Goal: Task Accomplishment & Management: Use online tool/utility

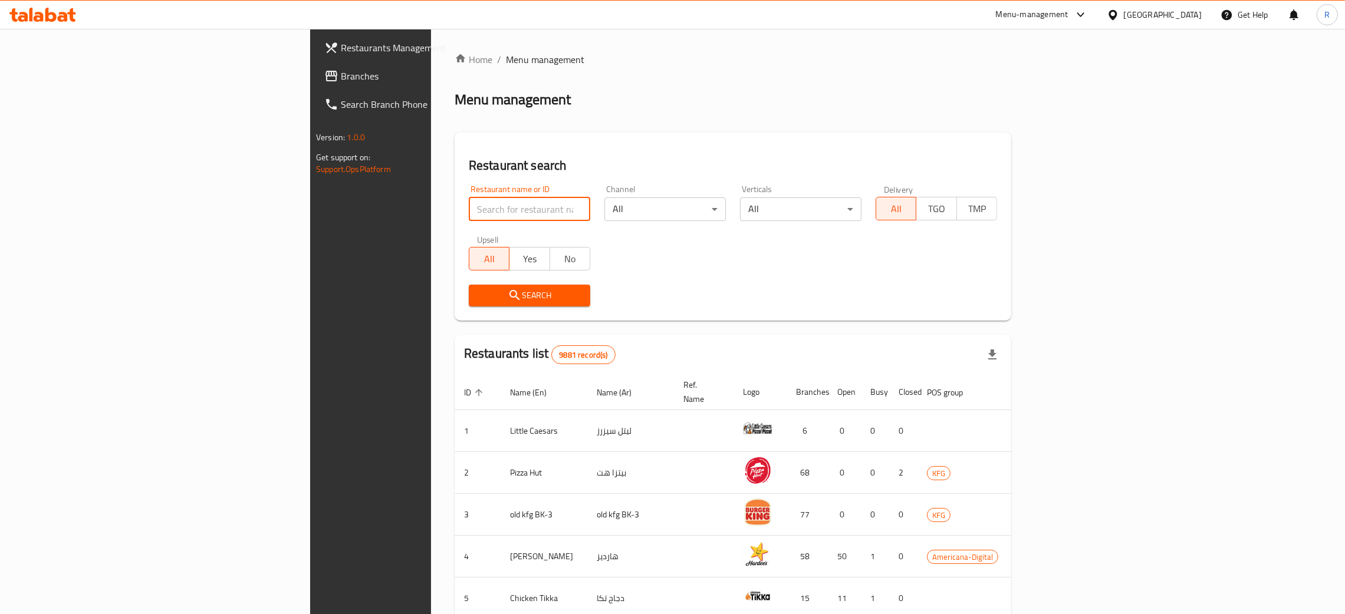
click at [469, 199] on input "search" at bounding box center [529, 210] width 121 height 24
type input "offside juice"
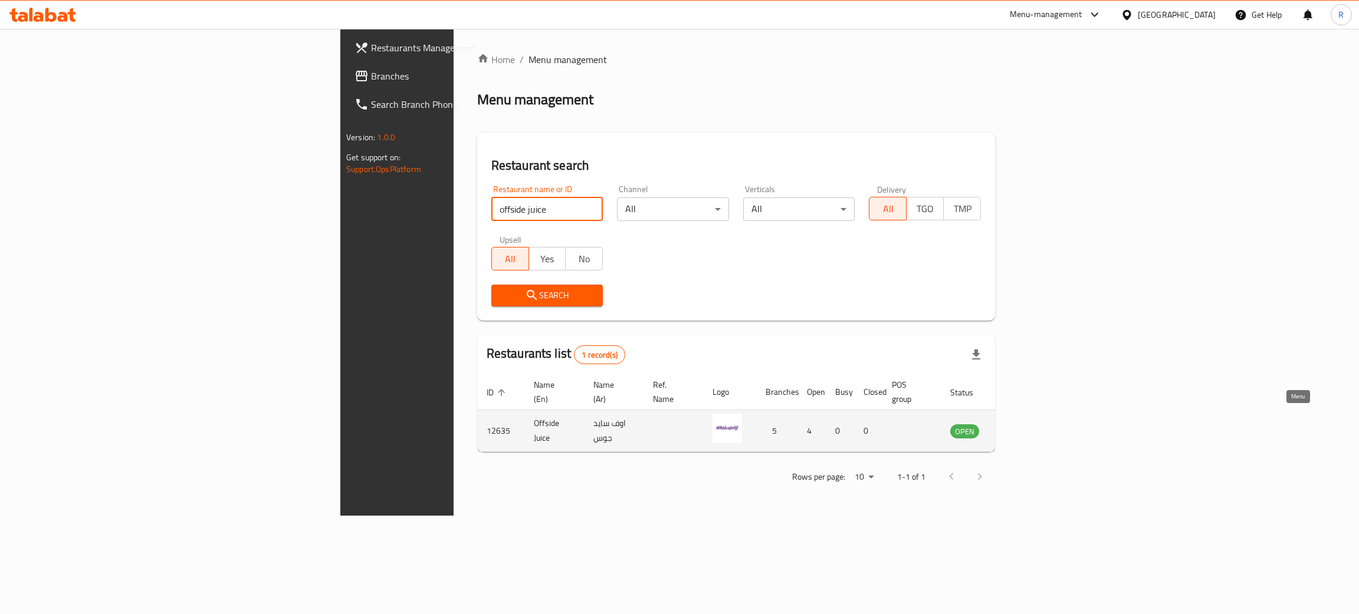
click at [1025, 427] on icon "enhanced table" at bounding box center [1018, 432] width 13 height 10
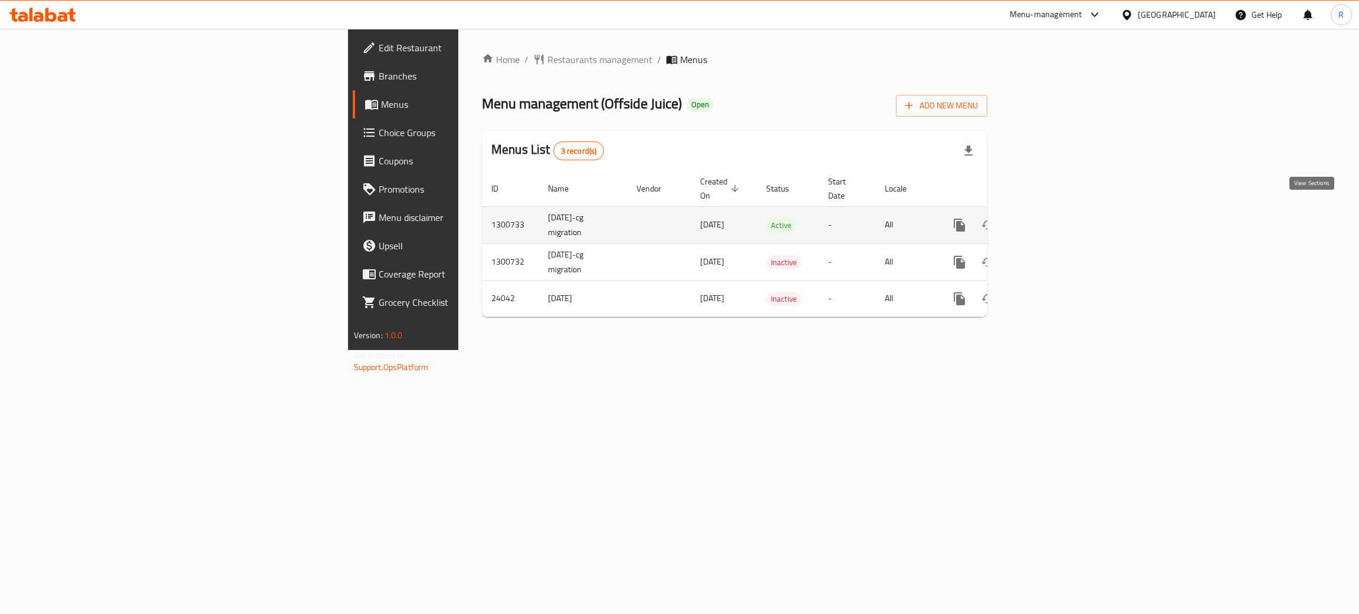
click at [1051, 218] on icon "enhanced table" at bounding box center [1044, 225] width 14 height 14
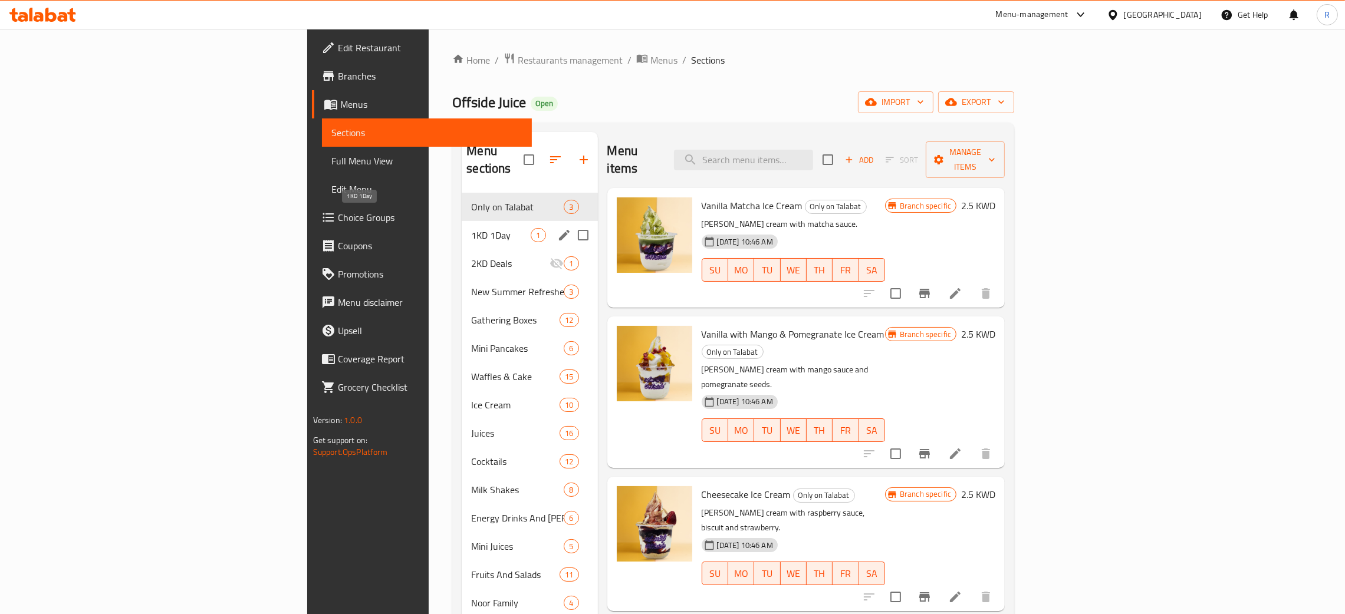
click at [471, 228] on span "1KD 1Day" at bounding box center [501, 235] width 60 height 14
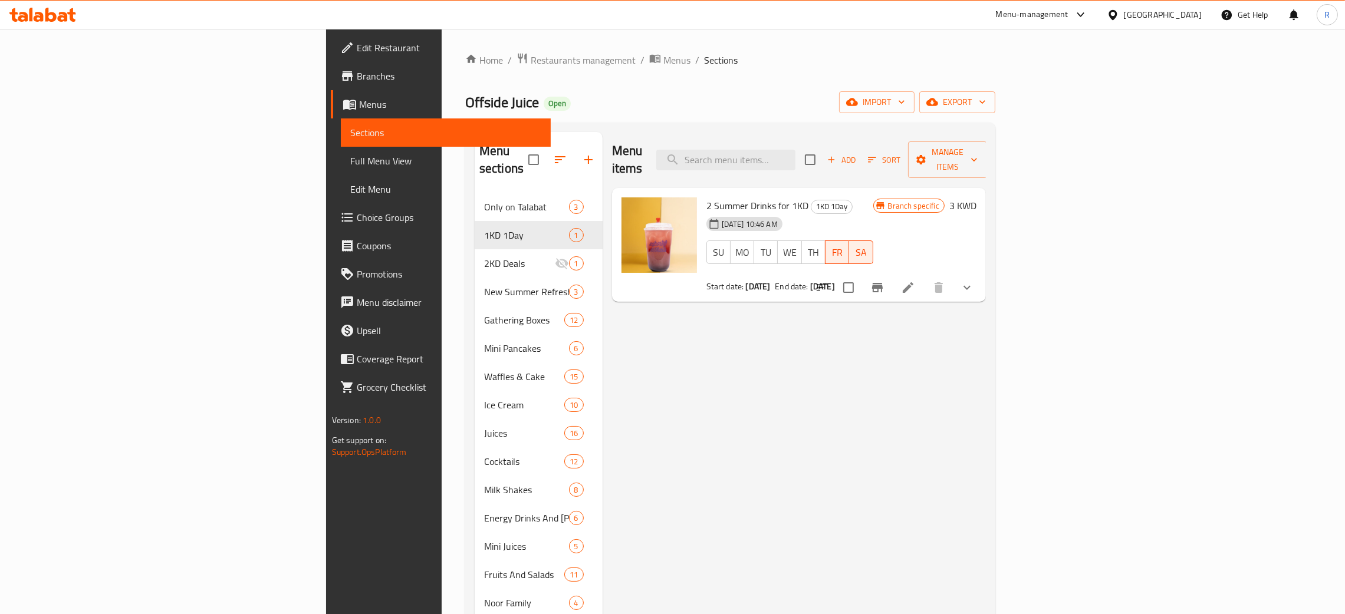
click at [706, 197] on span "2 Summer Drinks for 1KD" at bounding box center [757, 206] width 102 height 18
copy h6 "2 Summer Drinks for 1KD"
click at [686, 370] on div "Menu items Add Sort Manage items 2 Summer Drinks for 1KD 1KD 1Day [DATE] 10:46 …" at bounding box center [794, 439] width 383 height 614
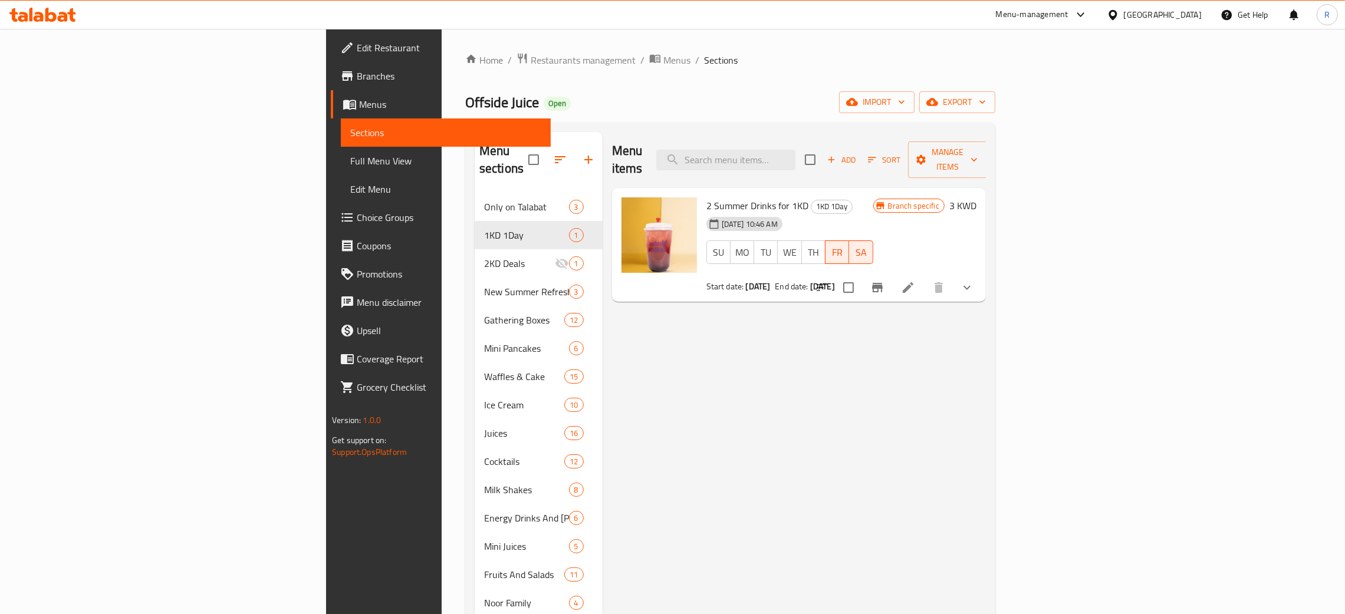
click at [915, 281] on icon at bounding box center [908, 288] width 14 height 14
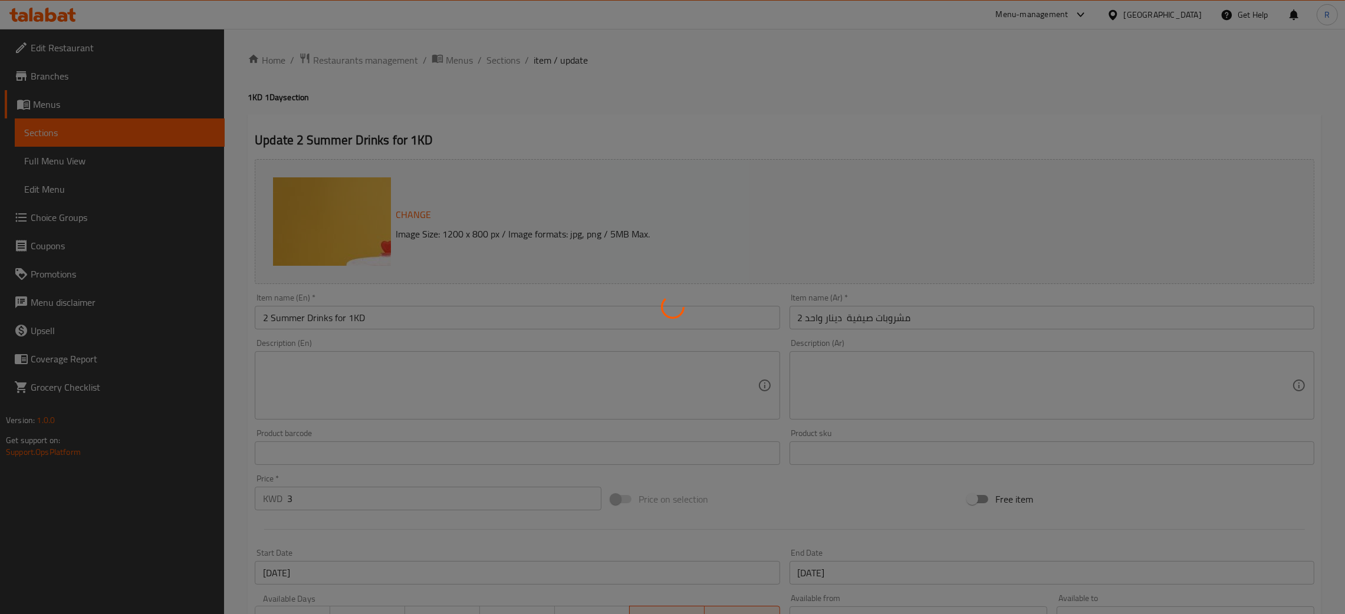
click at [328, 377] on div at bounding box center [672, 307] width 1345 height 614
type input "اختيارك من المشروب 1"
type input "1"
type input "اختيارك من المشروب 2"
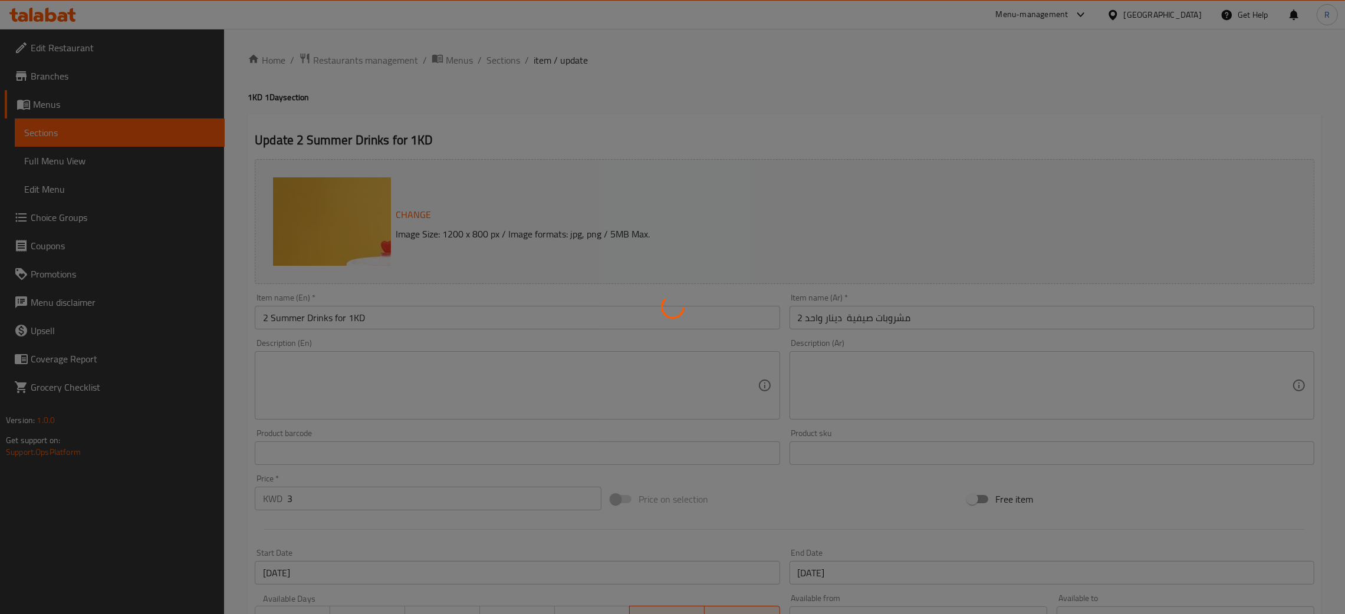
type input "1"
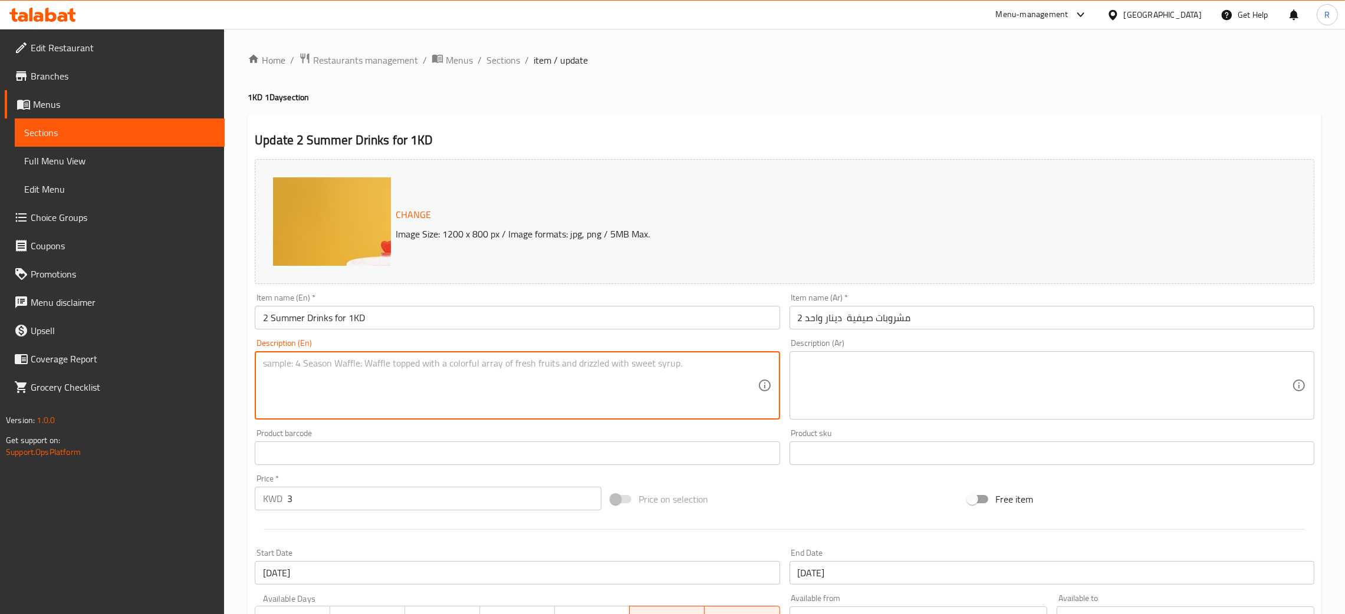
click at [314, 374] on textarea at bounding box center [510, 386] width 494 height 56
paste textarea "Your Choice of 2 Summer Drinks"
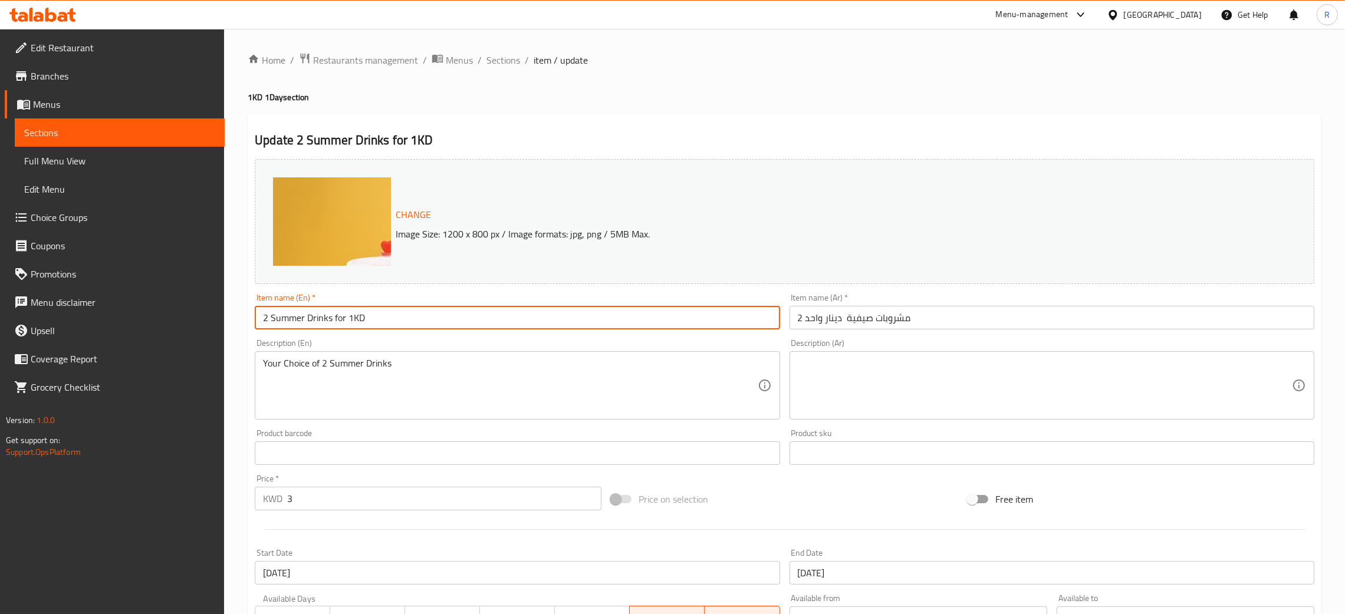
click at [394, 311] on input "2 Summer Drinks for 1KD" at bounding box center [517, 318] width 525 height 24
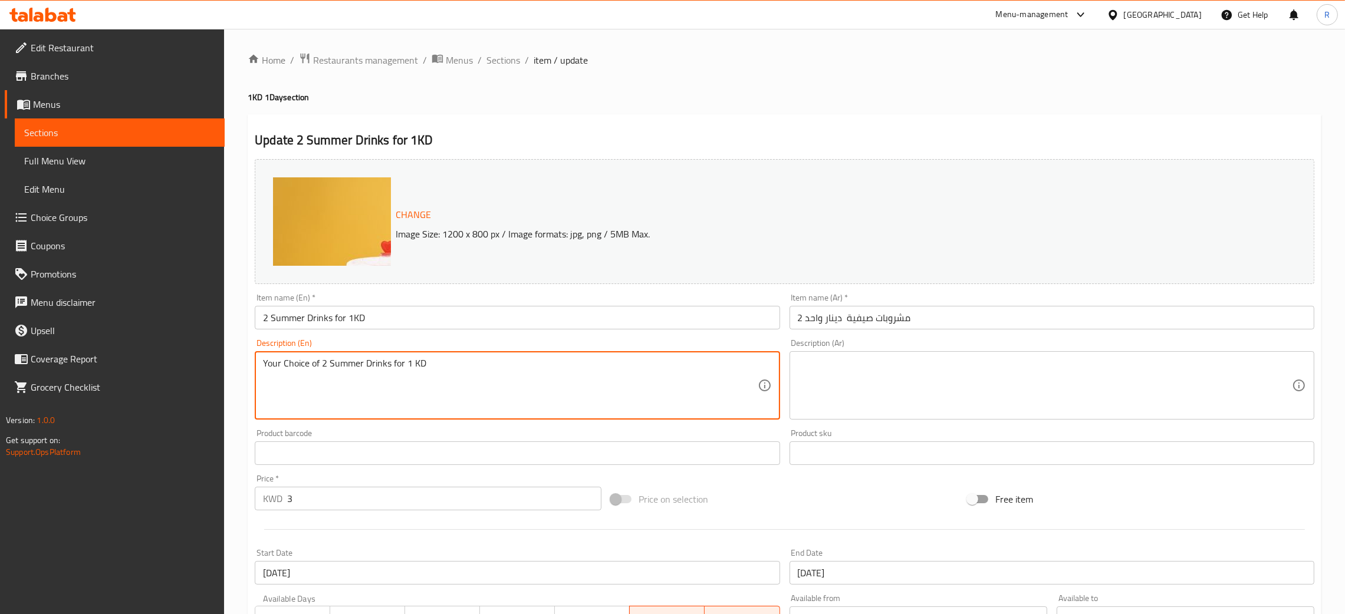
type textarea "Your Choice of 2 Summer Drinks for 1 KD"
click at [395, 330] on input "2 Summer Drinks for 1KD" at bounding box center [517, 318] width 525 height 24
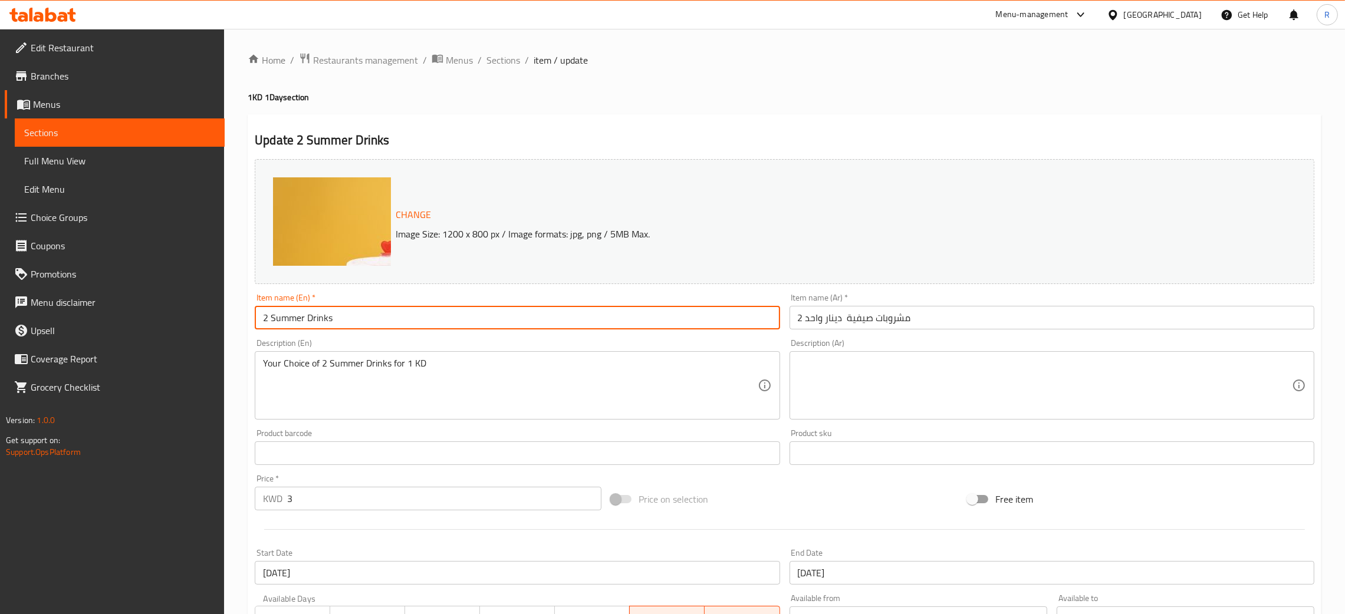
type input "2 Summer Drinks"
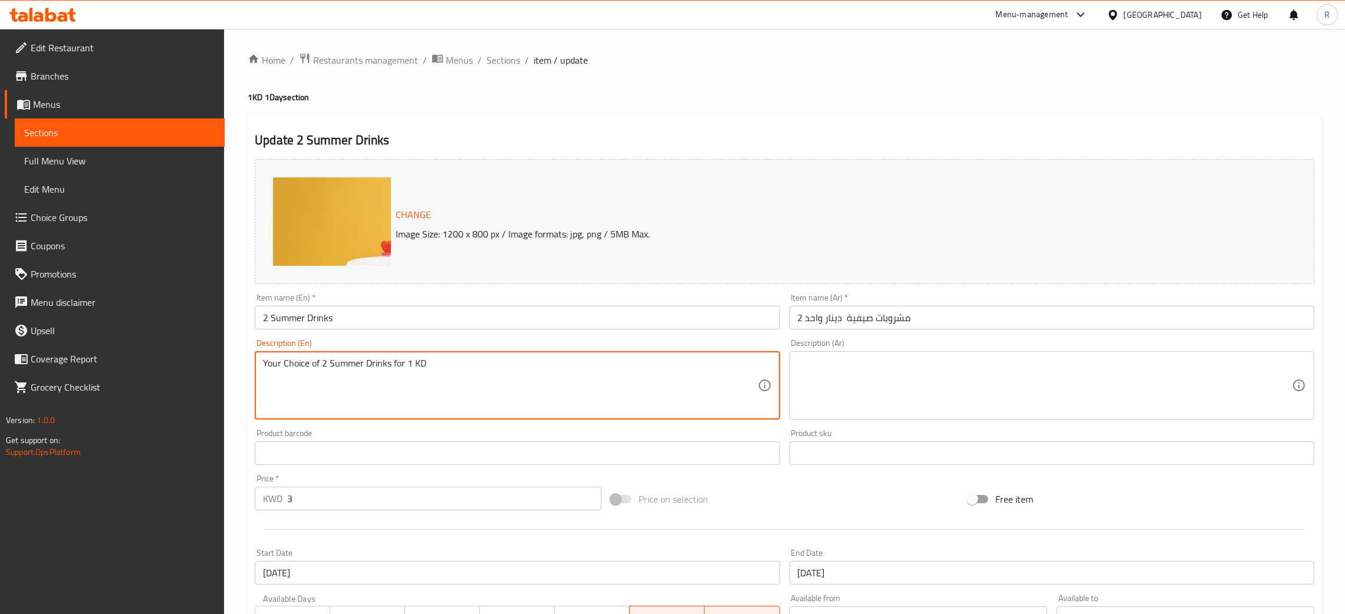
click at [837, 385] on textarea at bounding box center [1045, 386] width 494 height 56
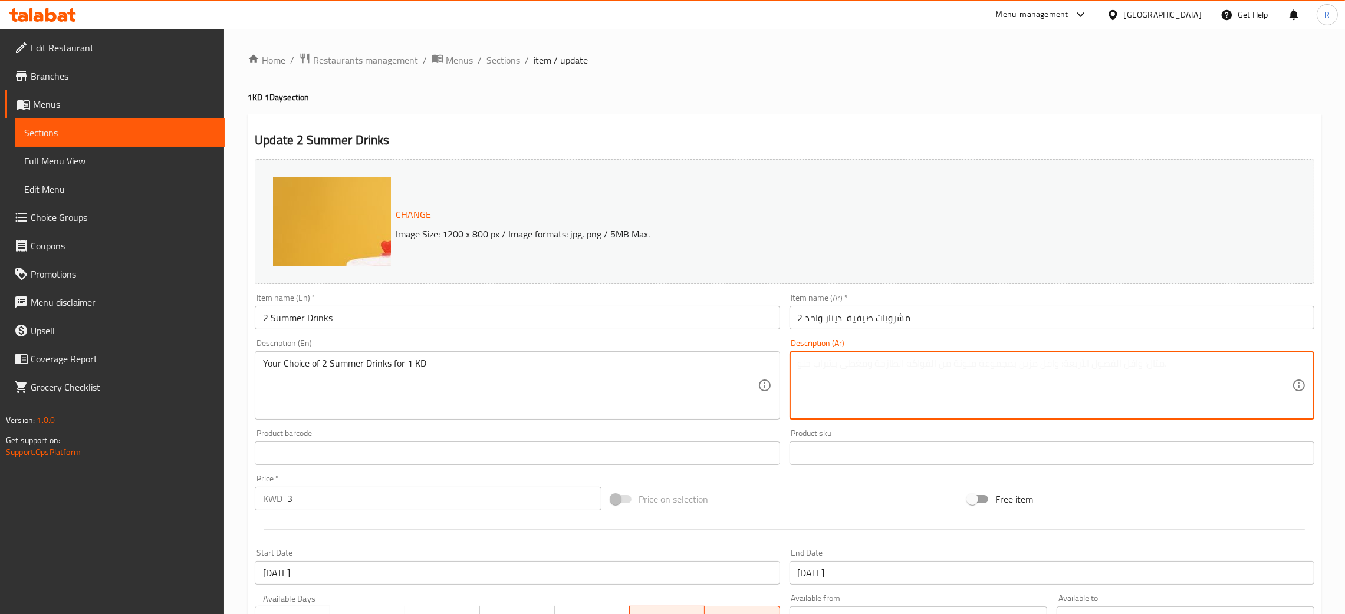
paste textarea "اختيارك من مشروبين صيفيين مقابل دينار واحد"
type textarea "اختيارك من مشروبين صيفيين مقابل دينار واحد"
click at [939, 310] on input "2 مشروبات صيفية دينار واحد" at bounding box center [1052, 318] width 525 height 24
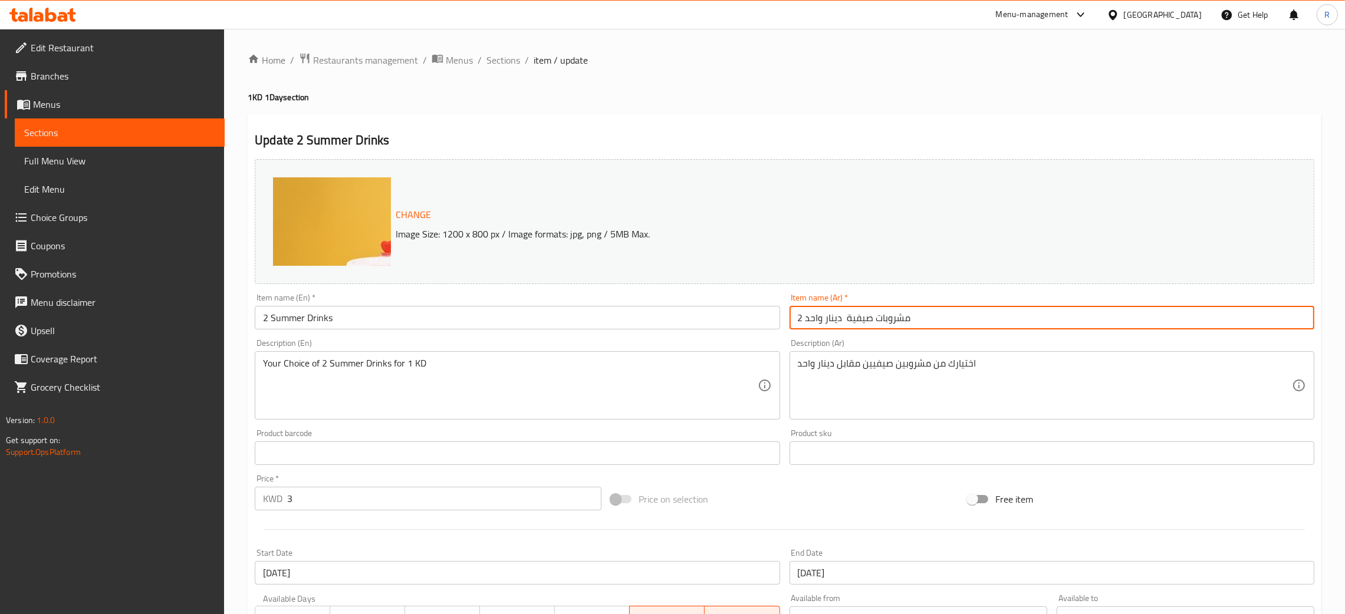
click at [813, 320] on input "2 مشروبات صيفية دينار واحد" at bounding box center [1052, 318] width 525 height 24
click at [813, 320] on input "2 مشروبات صيفية دينار" at bounding box center [1052, 318] width 525 height 24
type input "2 مشروبات صيفية"
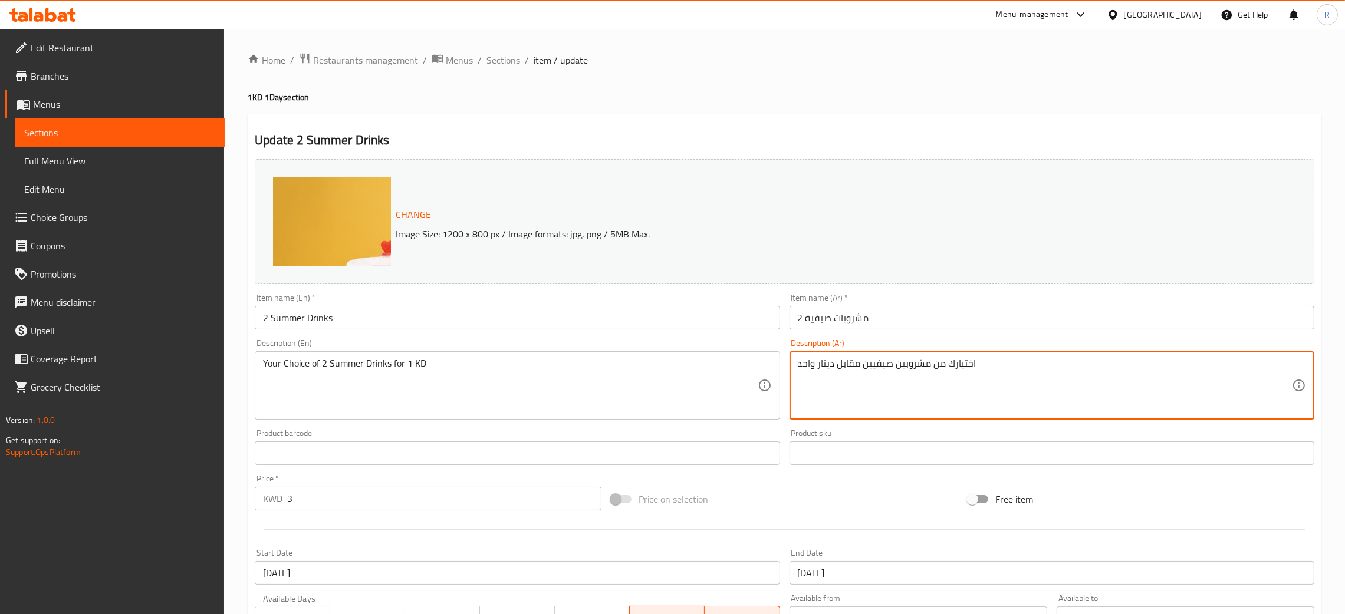
click at [1007, 385] on textarea "اختيارك من مشروبين صيفيين مقابل دينار واحد" at bounding box center [1045, 386] width 494 height 56
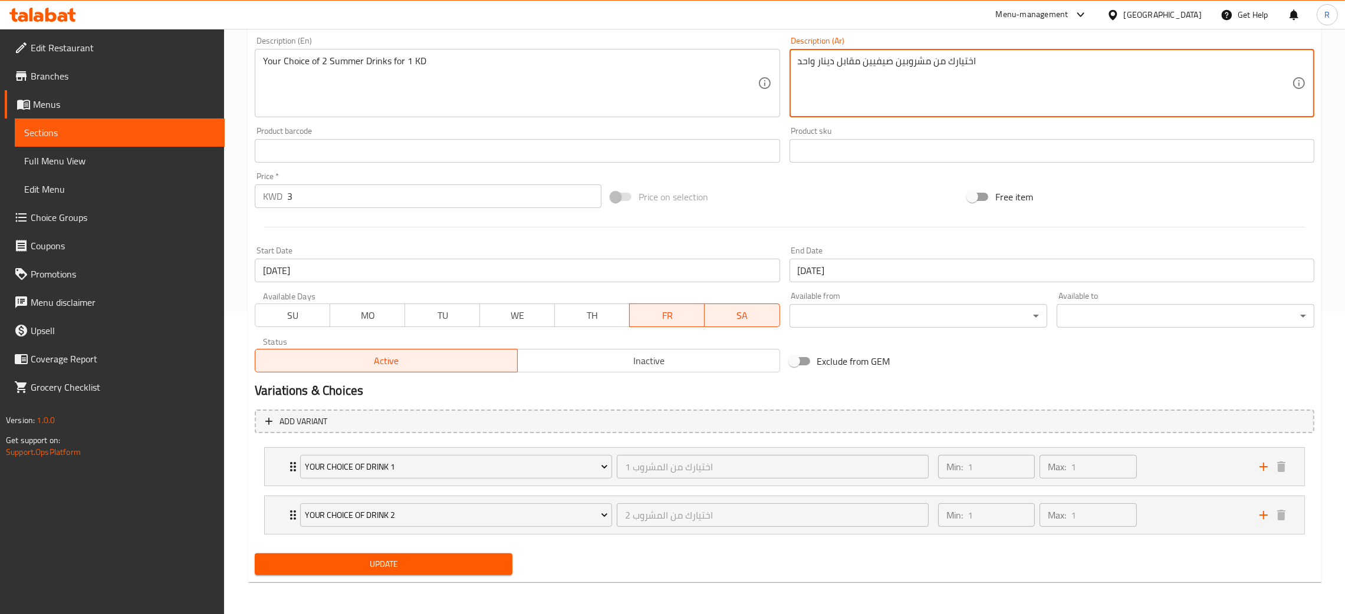
scroll to position [303, 0]
click at [1165, 458] on div "Min: 1 ​ Max: 1 ​" at bounding box center [1091, 467] width 321 height 38
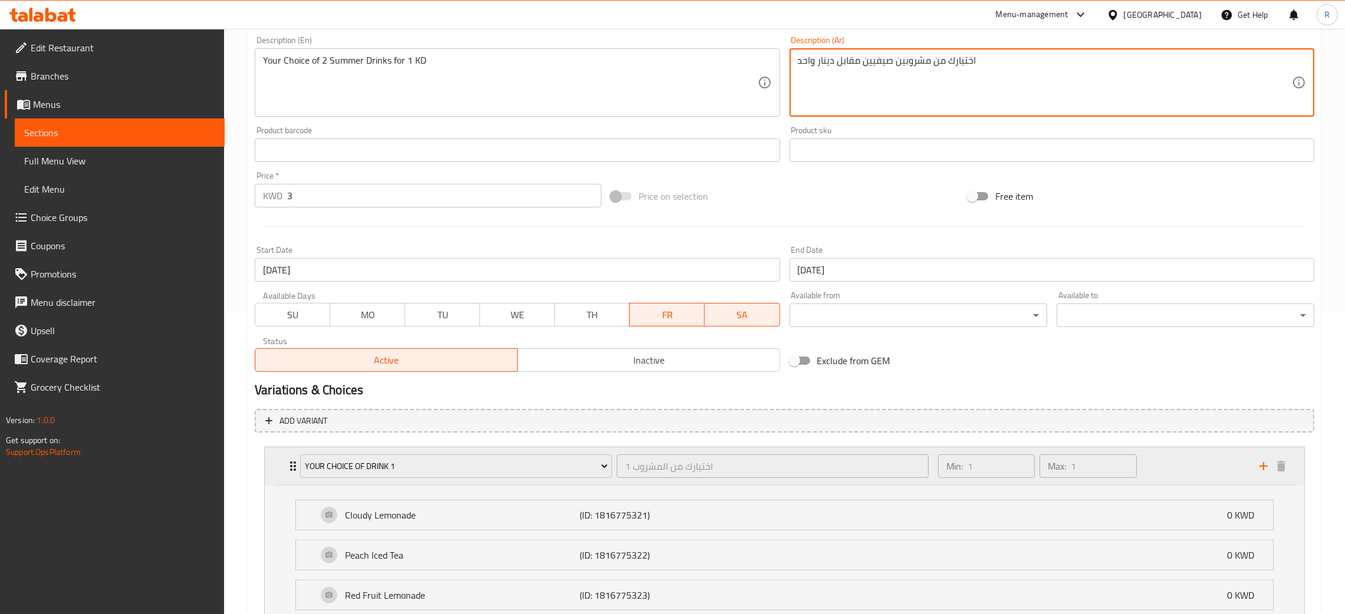
click at [1165, 458] on div "Min: 1 ​ Max: 1 ​" at bounding box center [1091, 467] width 321 height 38
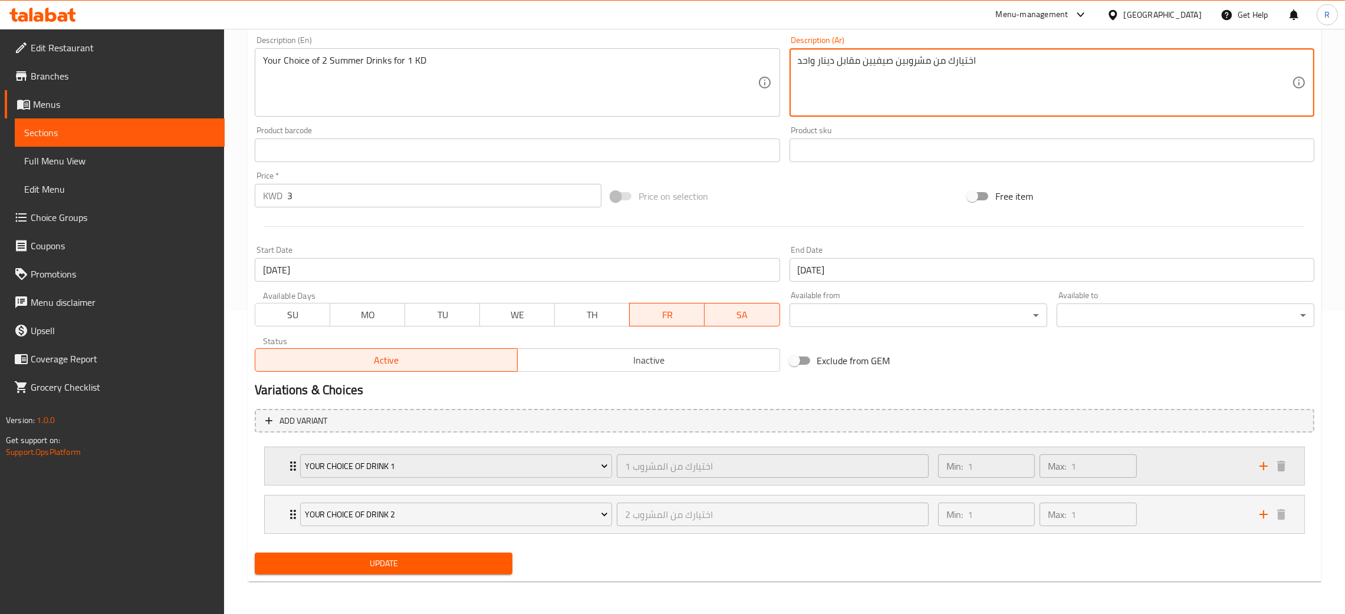
click at [1165, 458] on div "Min: 1 ​ Max: 1 ​" at bounding box center [1091, 467] width 321 height 38
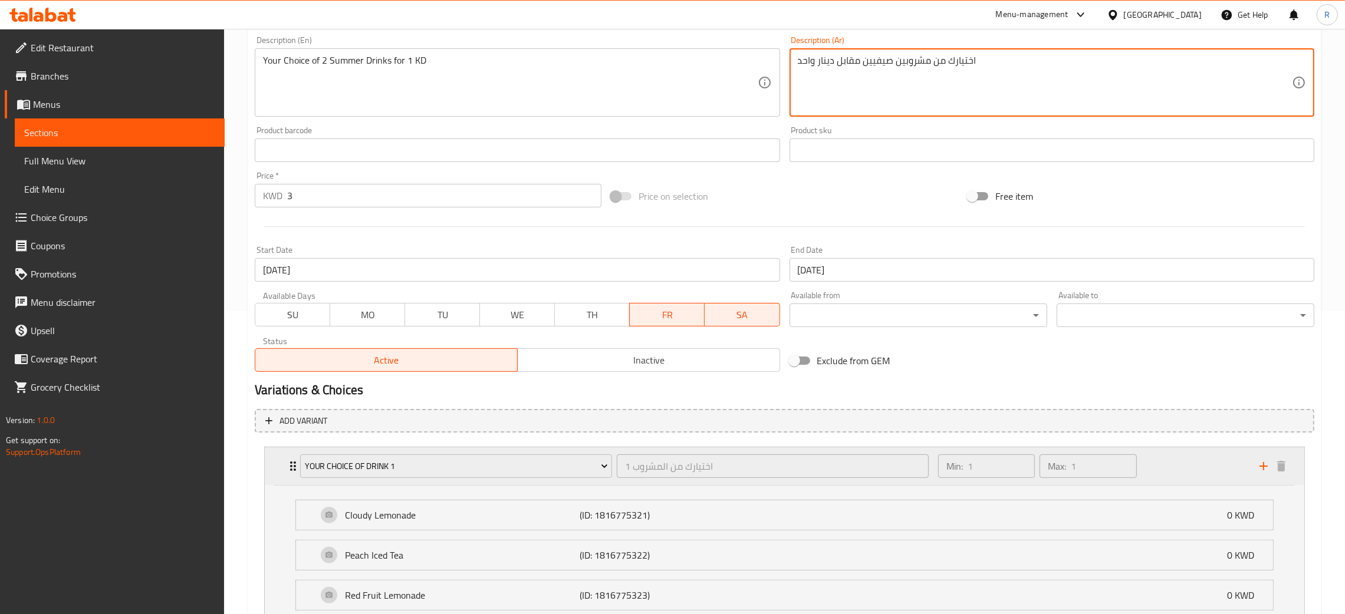
click at [1165, 458] on div "Min: 1 ​ Max: 1 ​" at bounding box center [1091, 467] width 321 height 38
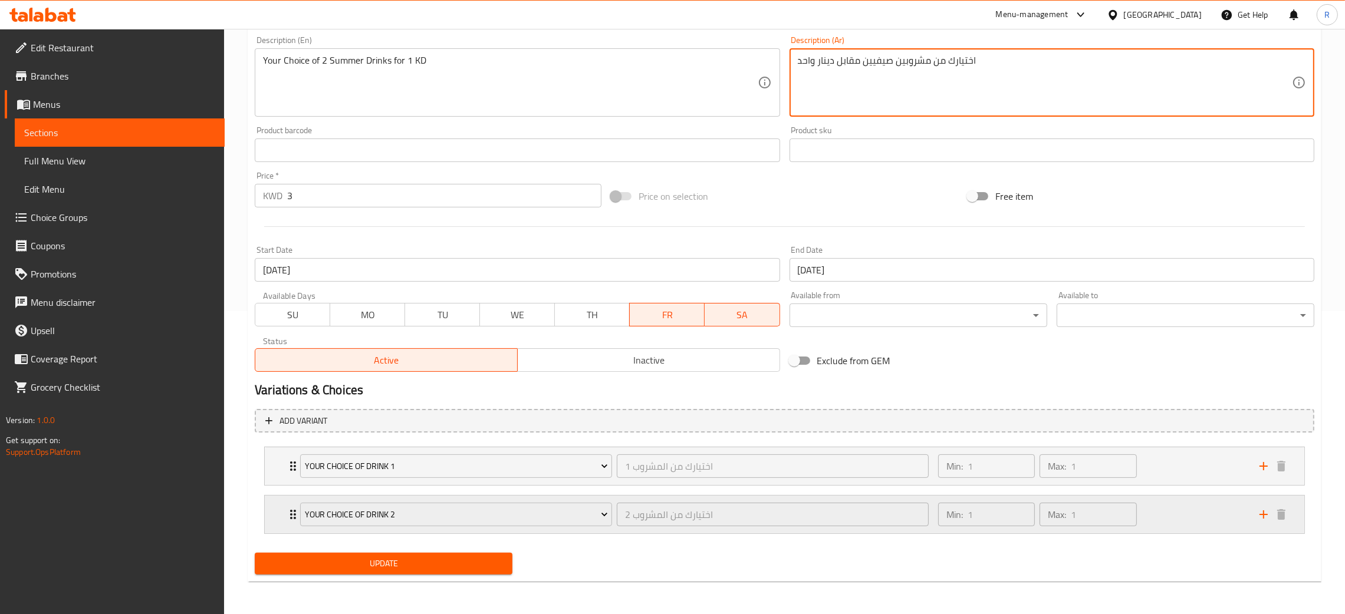
click at [1182, 514] on div "Min: 1 ​ Max: 1 ​" at bounding box center [1091, 515] width 321 height 38
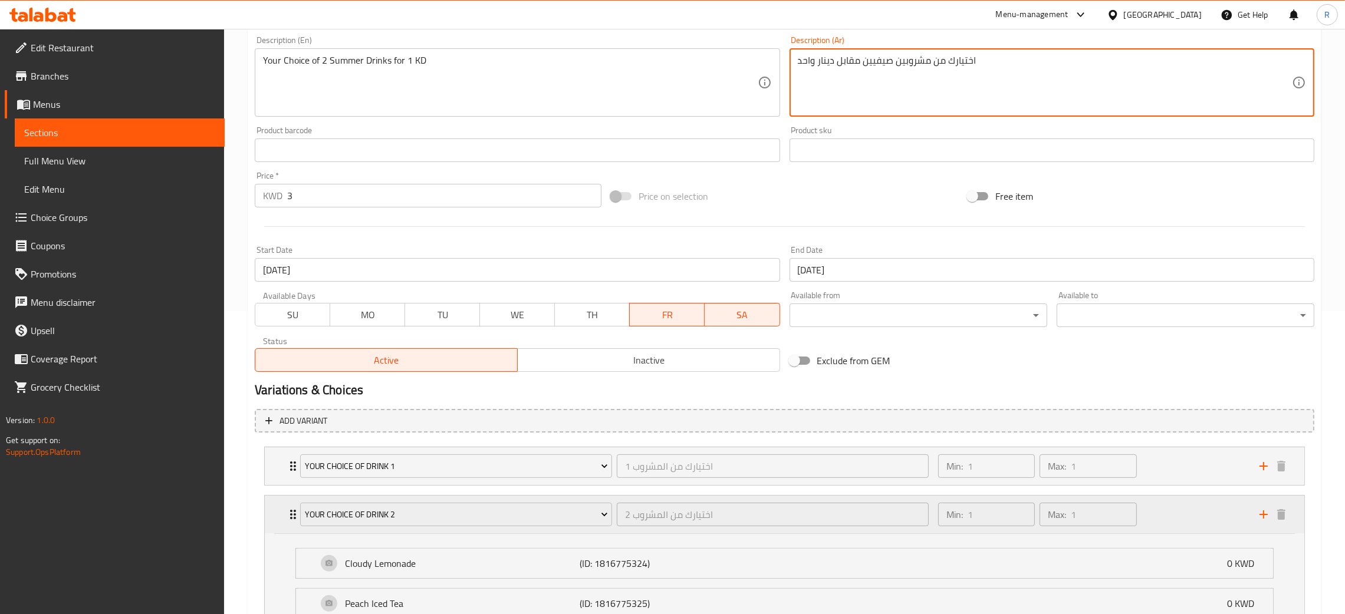
click at [1182, 514] on div "Min: 1 ​ Max: 1 ​" at bounding box center [1091, 515] width 321 height 38
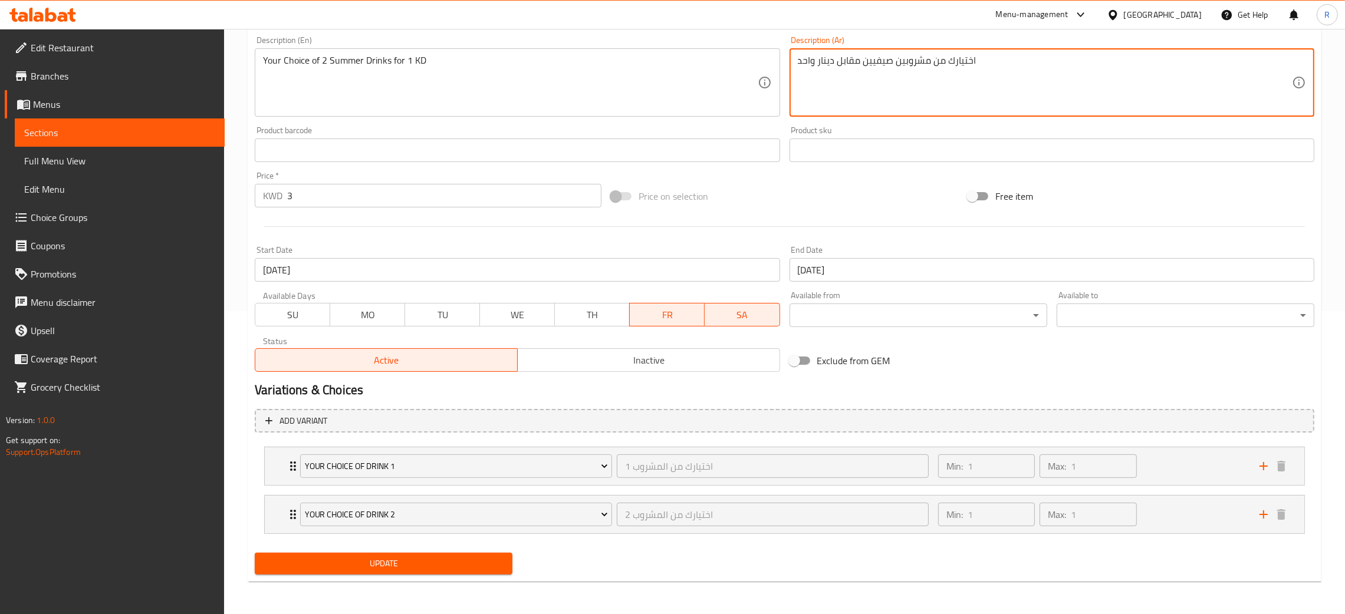
click at [432, 571] on span "Update" at bounding box center [383, 564] width 239 height 15
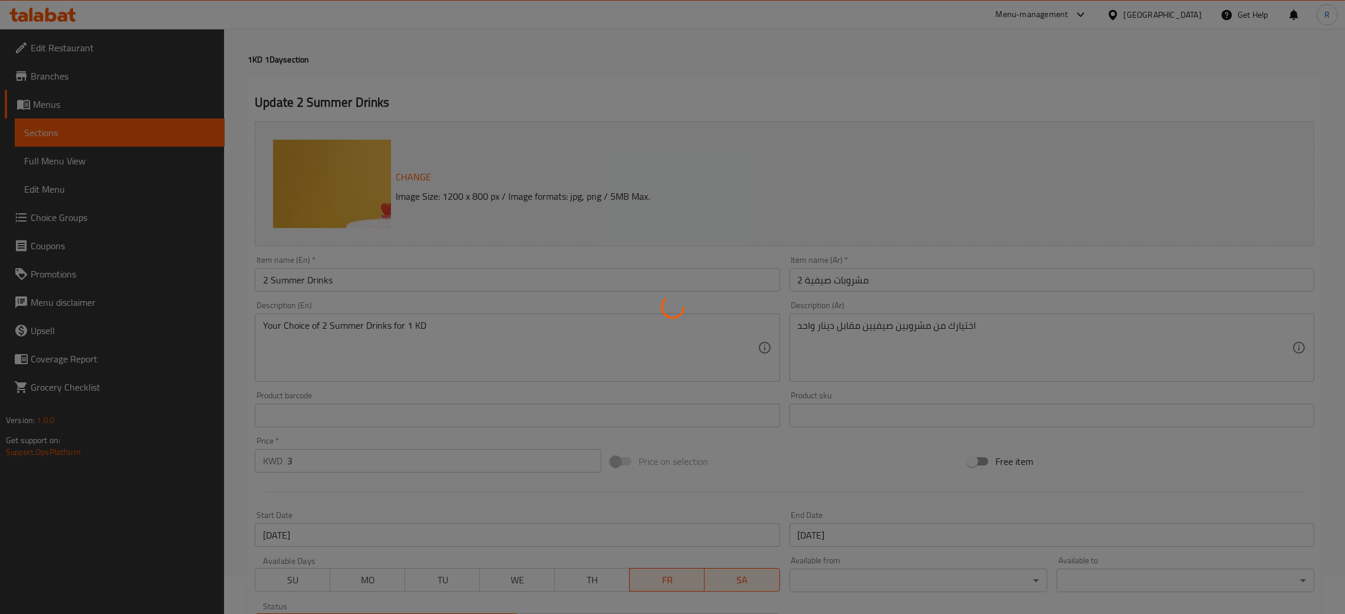
scroll to position [0, 0]
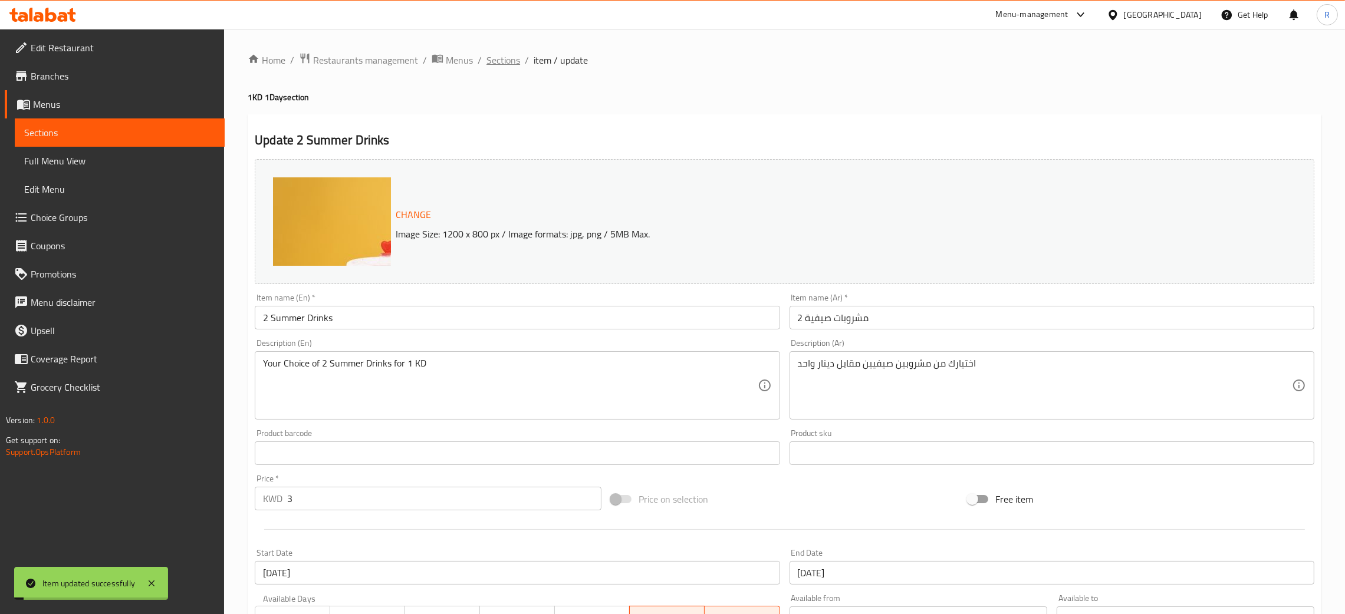
click at [504, 61] on span "Sections" at bounding box center [503, 60] width 34 height 14
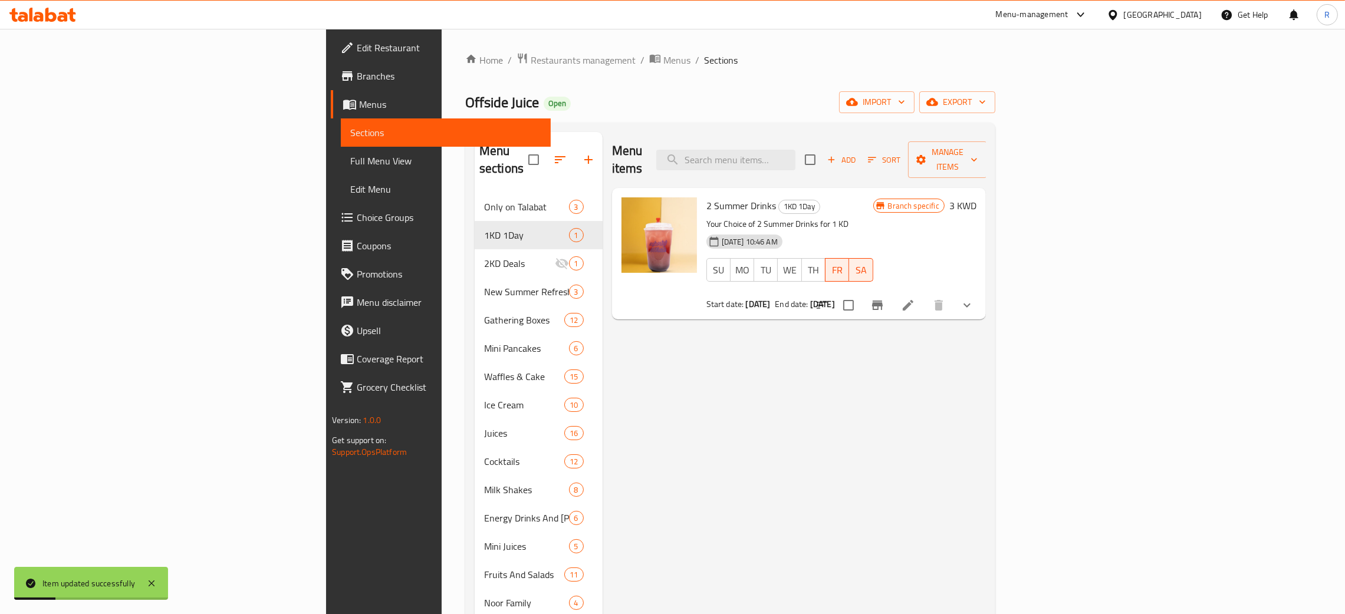
click at [672, 364] on div "Menu items Add Sort Manage items 2 Summer Drinks 1KD 1Day Your Choice of 2 Summ…" at bounding box center [794, 439] width 383 height 614
click at [1086, 22] on div "Menu-management" at bounding box center [1041, 15] width 111 height 28
drag, startPoint x: 1066, startPoint y: 3, endPoint x: 1082, endPoint y: 39, distance: 39.3
click at [1067, 3] on div "Menu-management" at bounding box center [1041, 15] width 111 height 28
click at [1068, 14] on div "Menu-management" at bounding box center [1032, 15] width 73 height 14
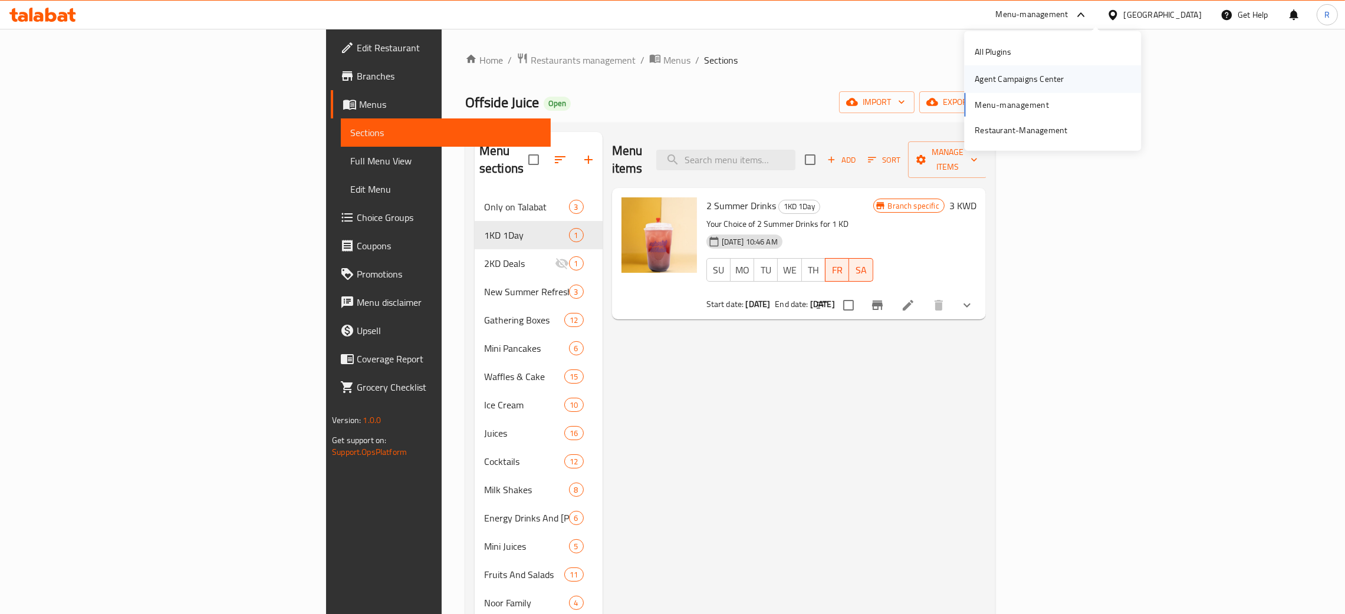
click at [1037, 81] on div "Agent Campaigns Center" at bounding box center [1019, 79] width 89 height 13
